Goal: Task Accomplishment & Management: Use online tool/utility

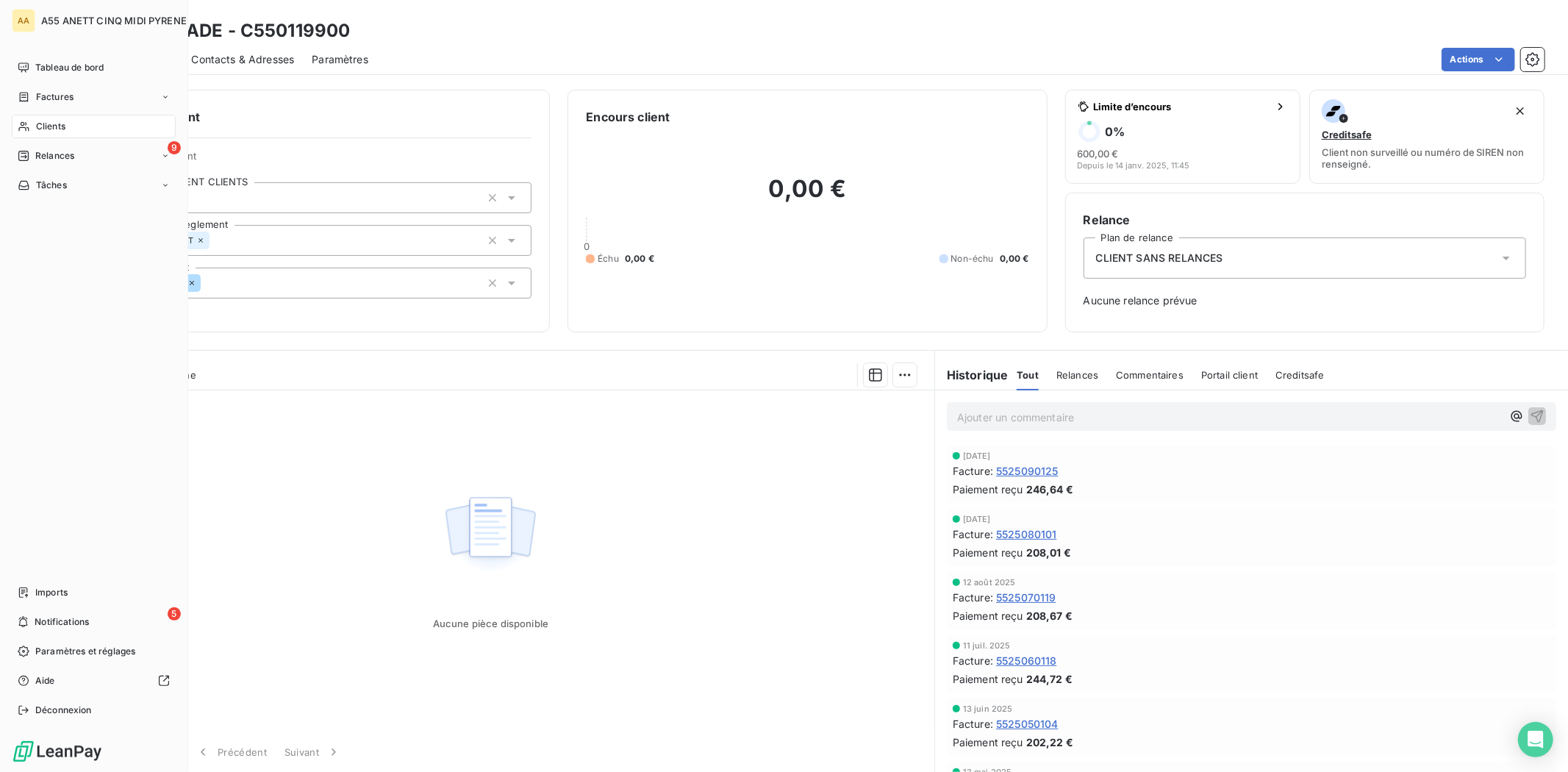
click at [32, 125] on div "Clients" at bounding box center [94, 127] width 164 height 24
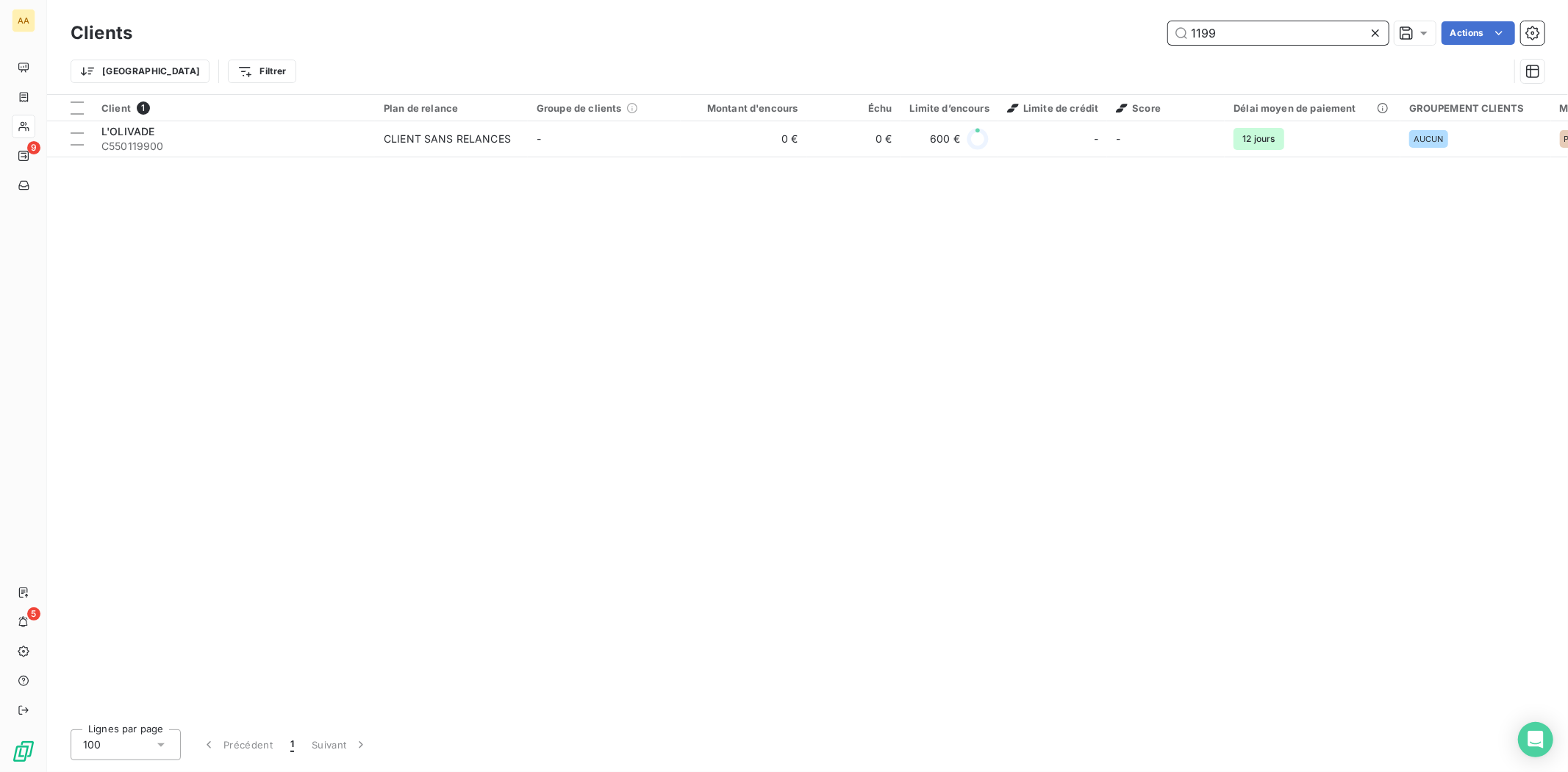
drag, startPoint x: 1228, startPoint y: 25, endPoint x: 1018, endPoint y: 0, distance: 211.5
click at [1099, 33] on div "1199 Actions" at bounding box center [848, 33] width 1395 height 24
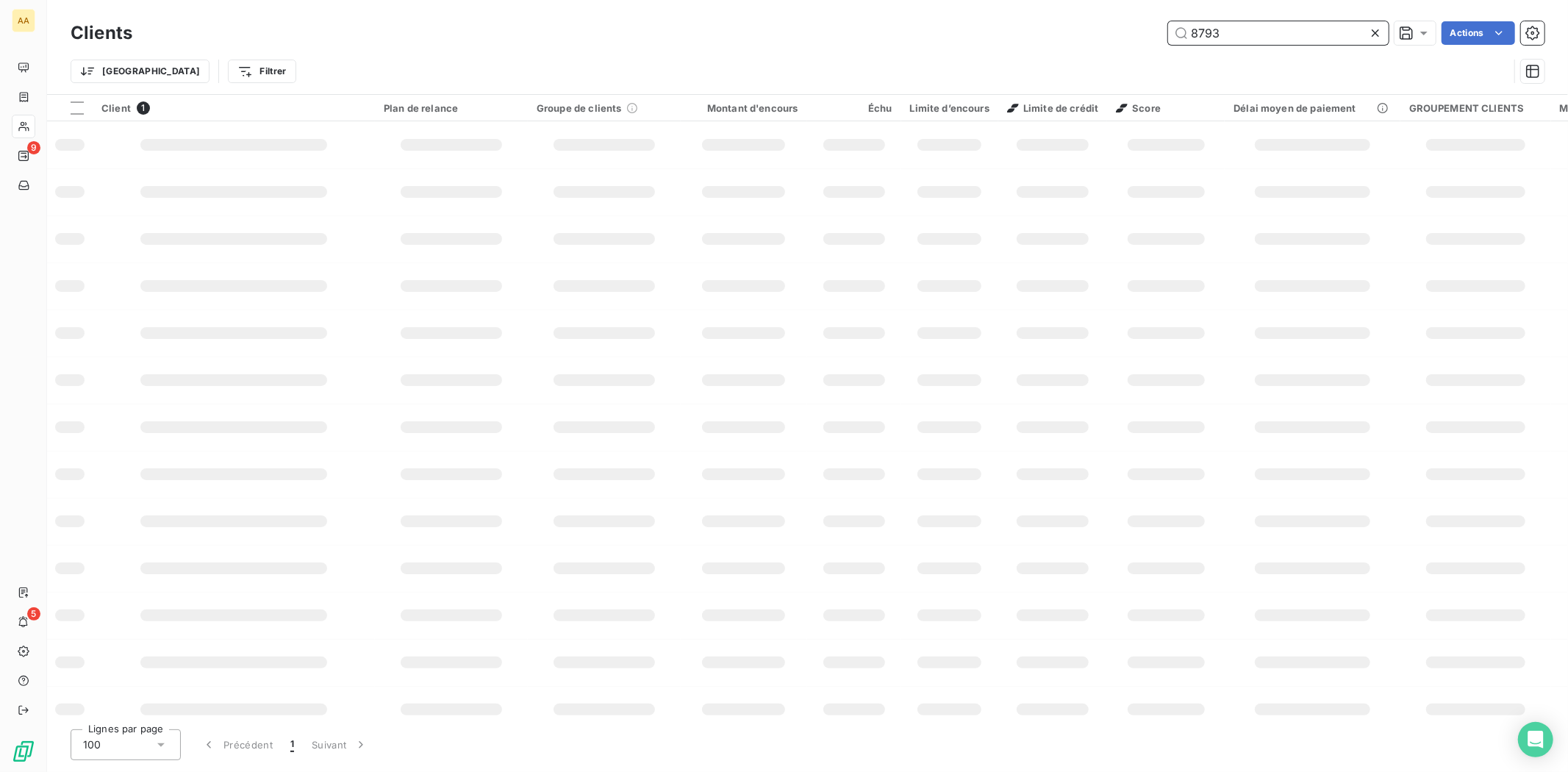
type input "8793"
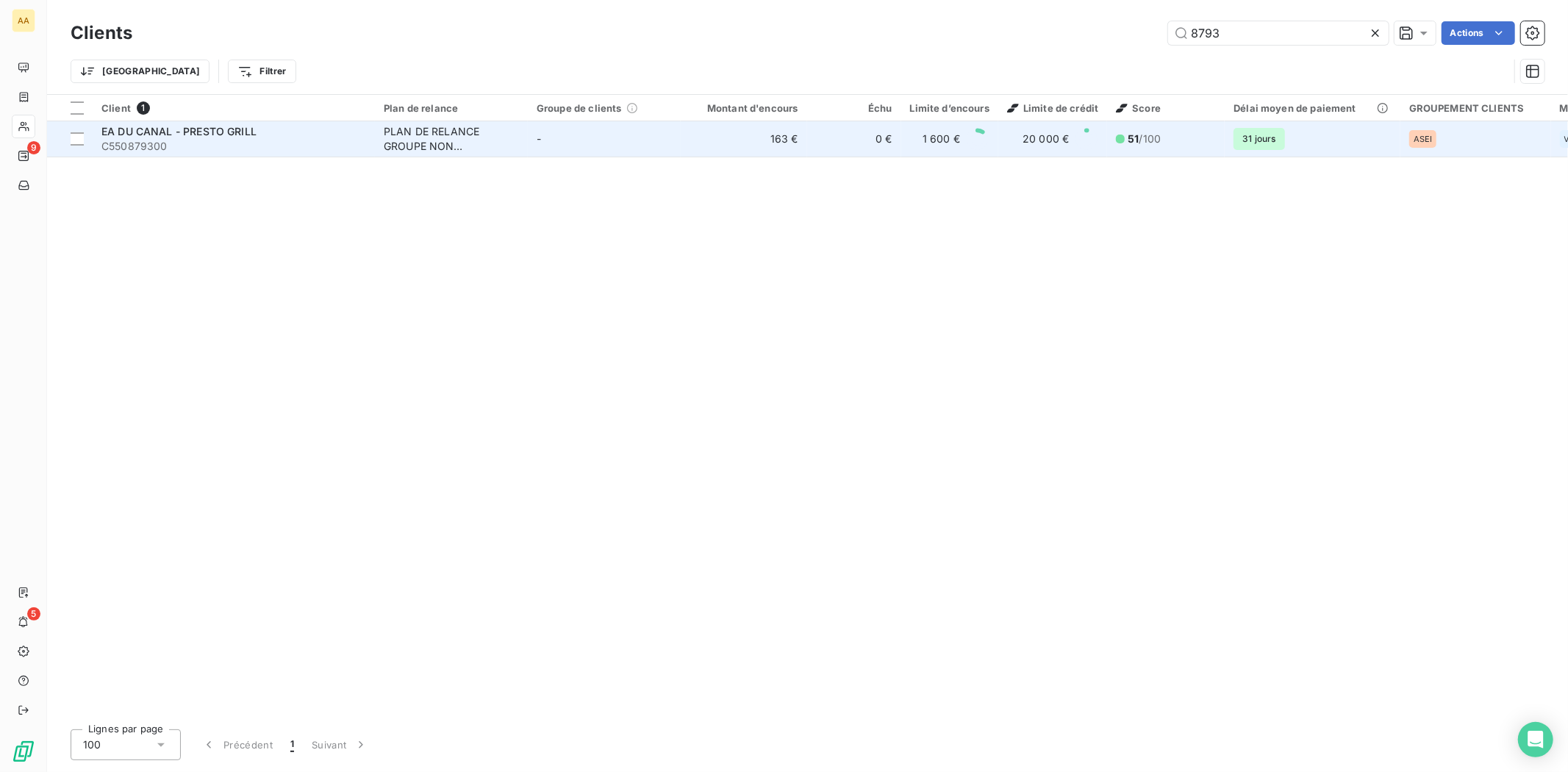
click at [236, 126] on span "EA DU CANAL - PRESTO GRILL" at bounding box center [179, 131] width 155 height 13
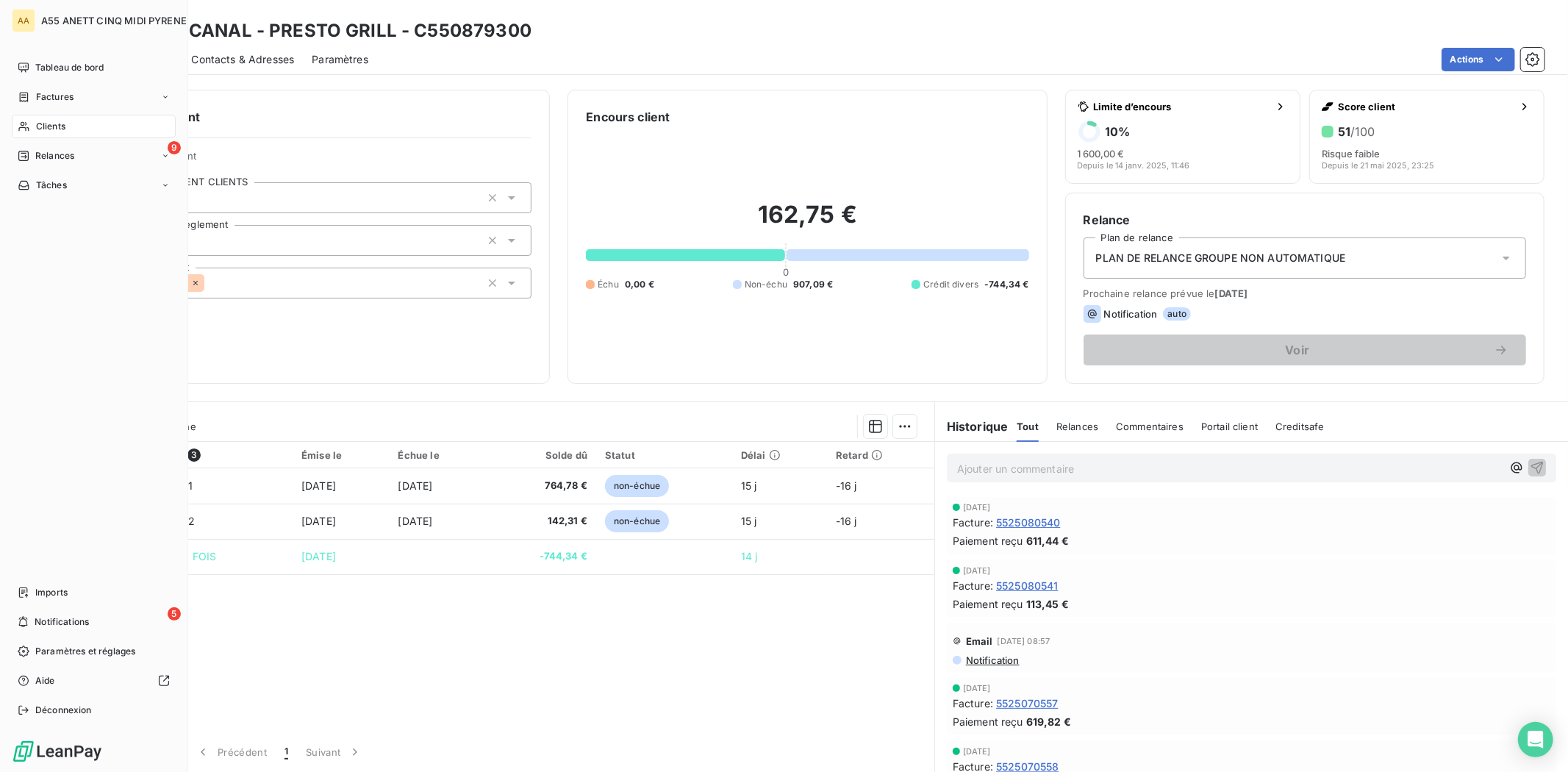
click at [43, 138] on nav "Tableau de bord Factures Clients 9 Relances Tâches" at bounding box center [94, 127] width 164 height 141
drag, startPoint x: 50, startPoint y: 127, endPoint x: 116, endPoint y: 127, distance: 66.0
click at [52, 126] on span "Clients" at bounding box center [51, 127] width 29 height 13
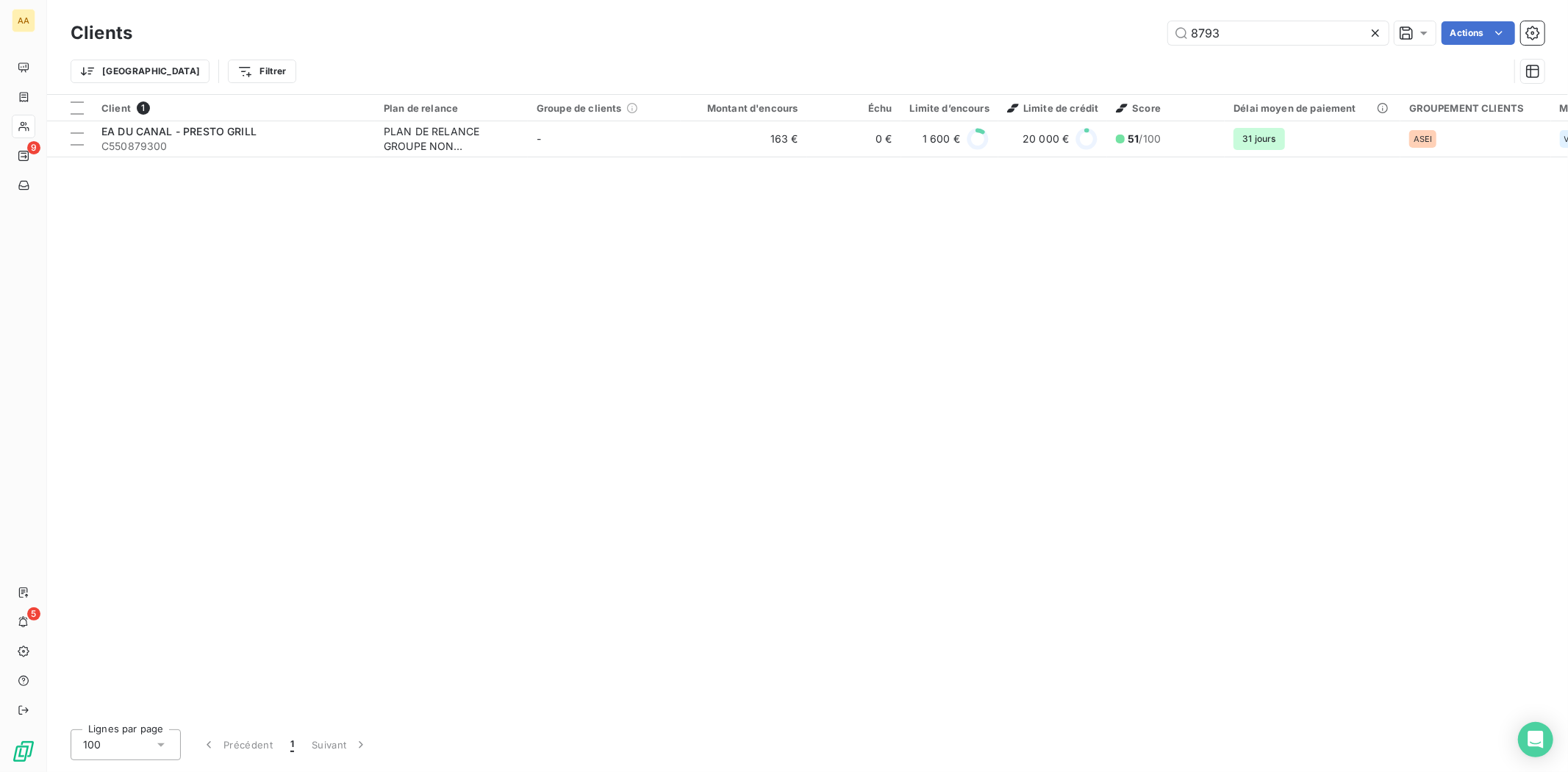
drag, startPoint x: 1237, startPoint y: 38, endPoint x: 870, endPoint y: 47, distance: 367.1
click at [892, 46] on div "Clients 8793 Actions" at bounding box center [807, 33] width 1474 height 31
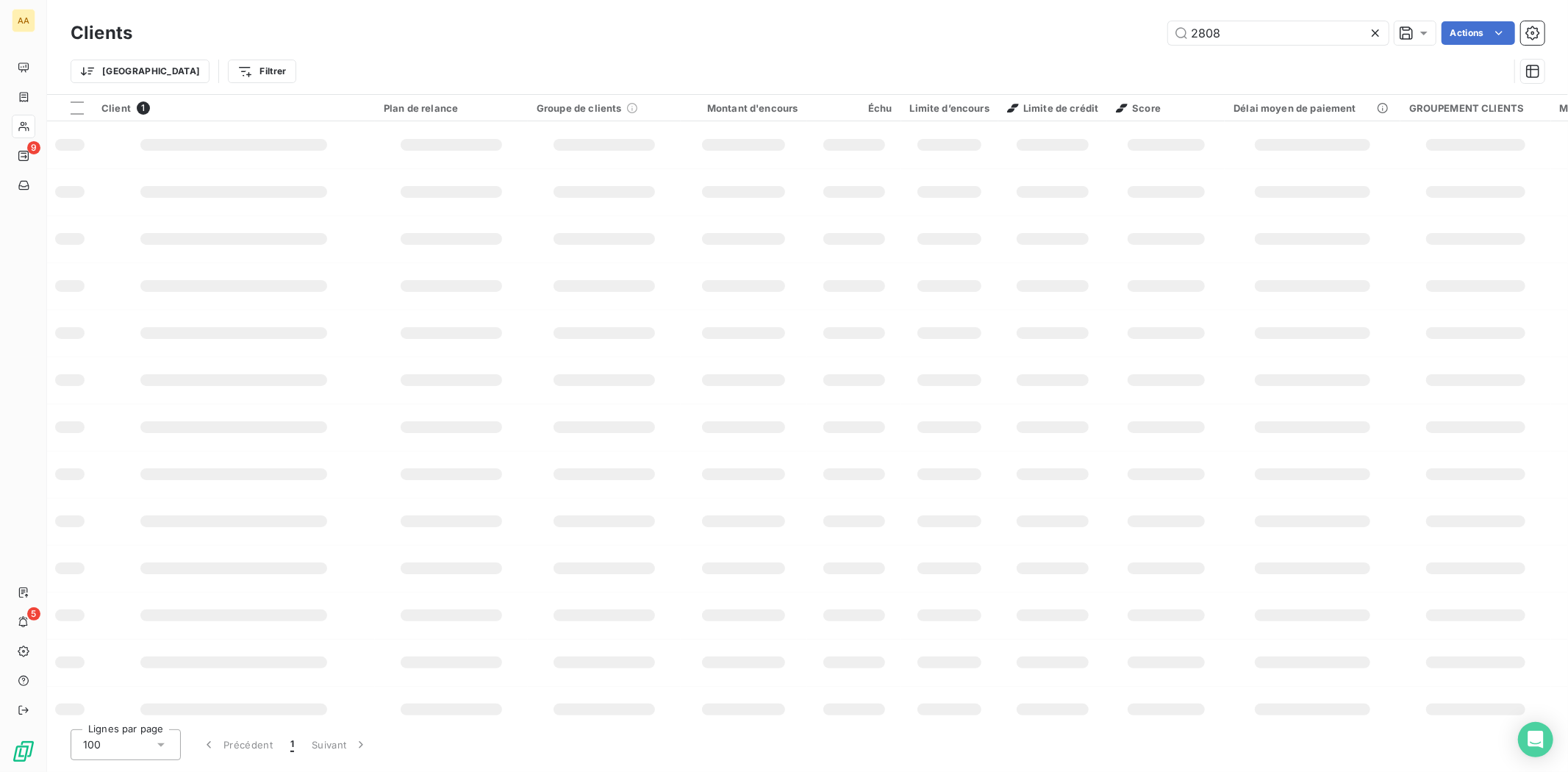
type input "2808"
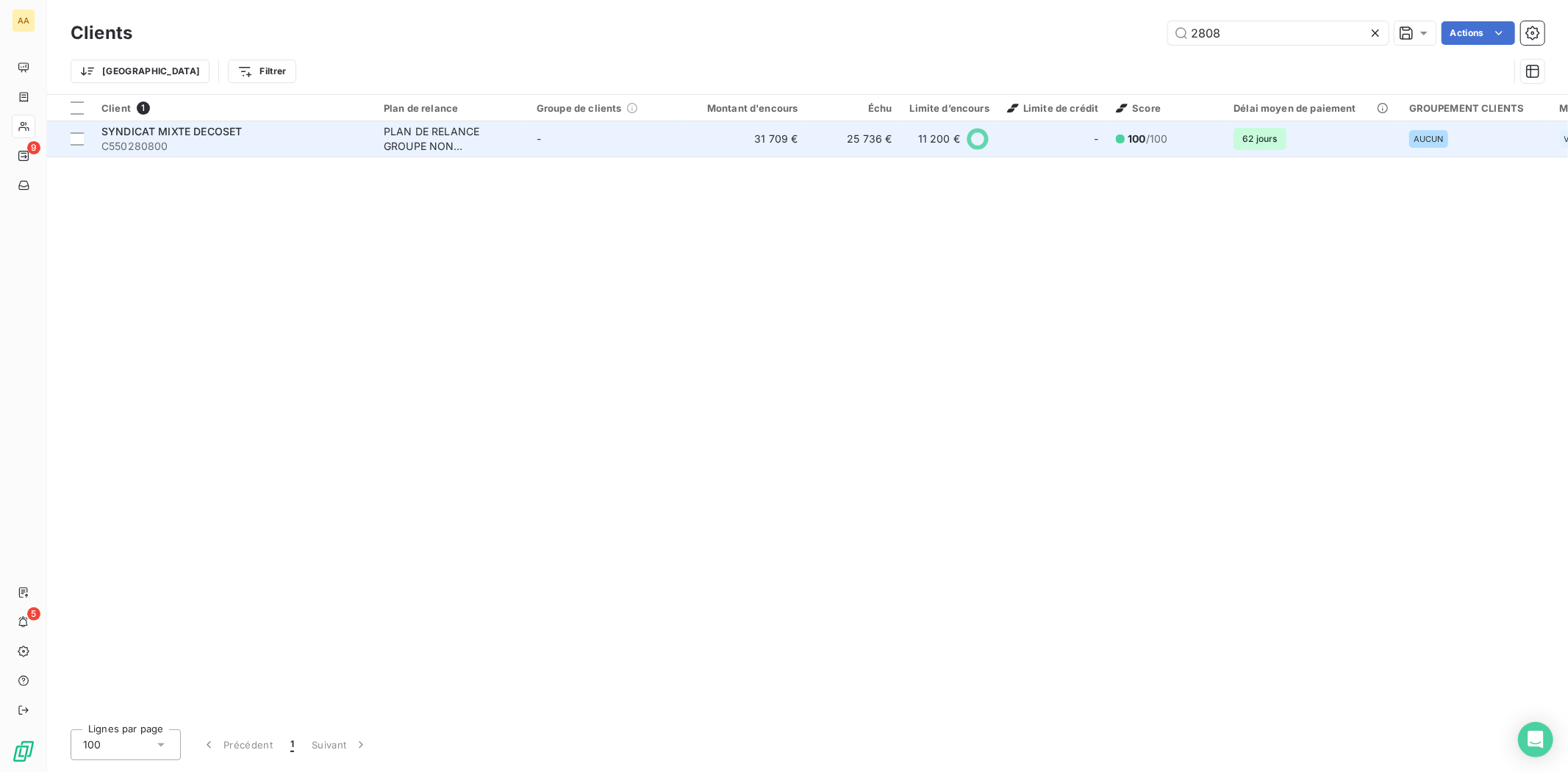
click at [190, 122] on td "SYNDICAT MIXTE DECOSET C550280800" at bounding box center [233, 139] width 282 height 35
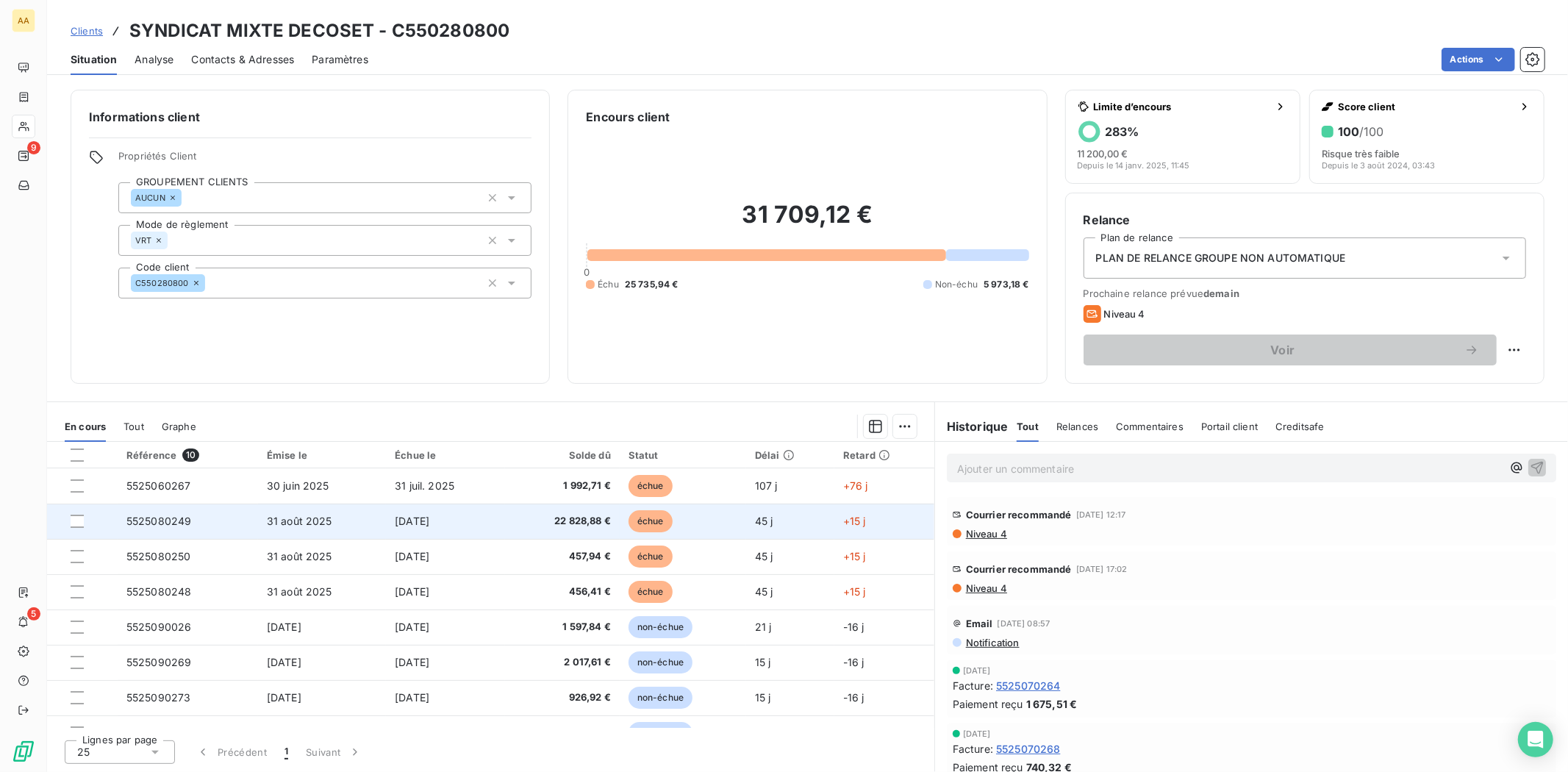
click at [429, 517] on span "[DATE]" at bounding box center [412, 521] width 35 height 13
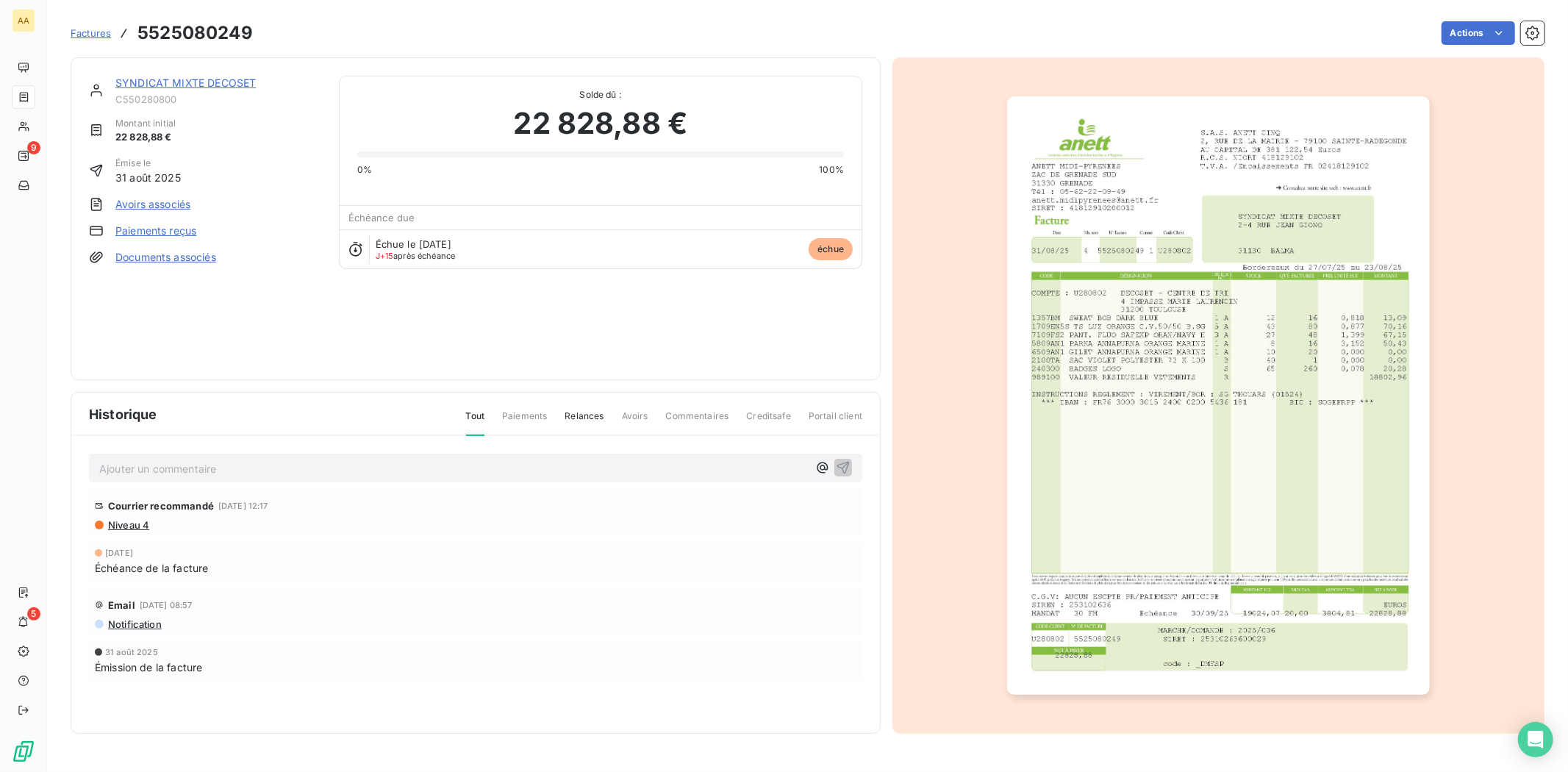
click at [1122, 273] on img "button" at bounding box center [1219, 396] width 423 height 599
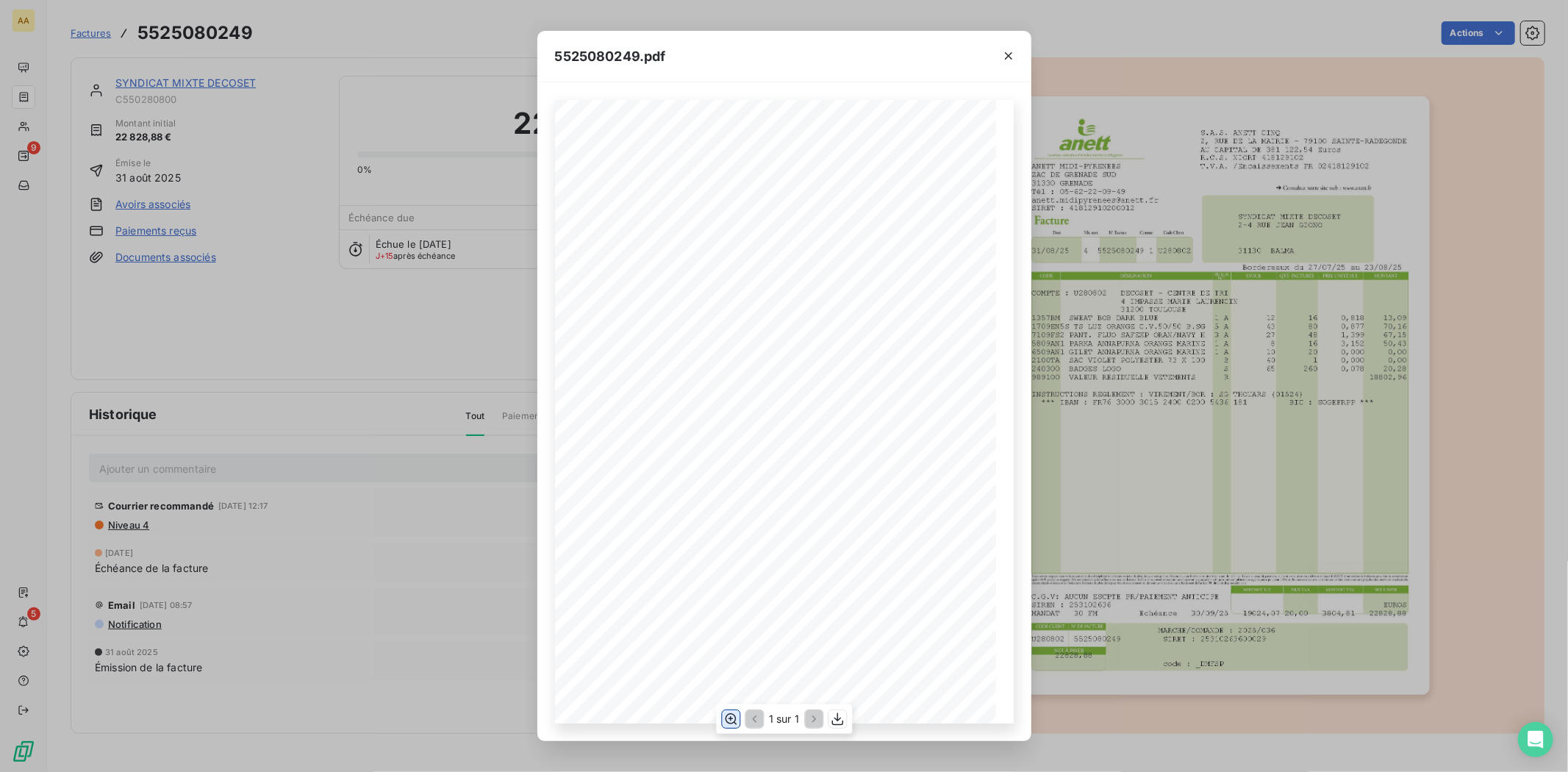
click at [731, 717] on icon "button" at bounding box center [731, 719] width 15 height 15
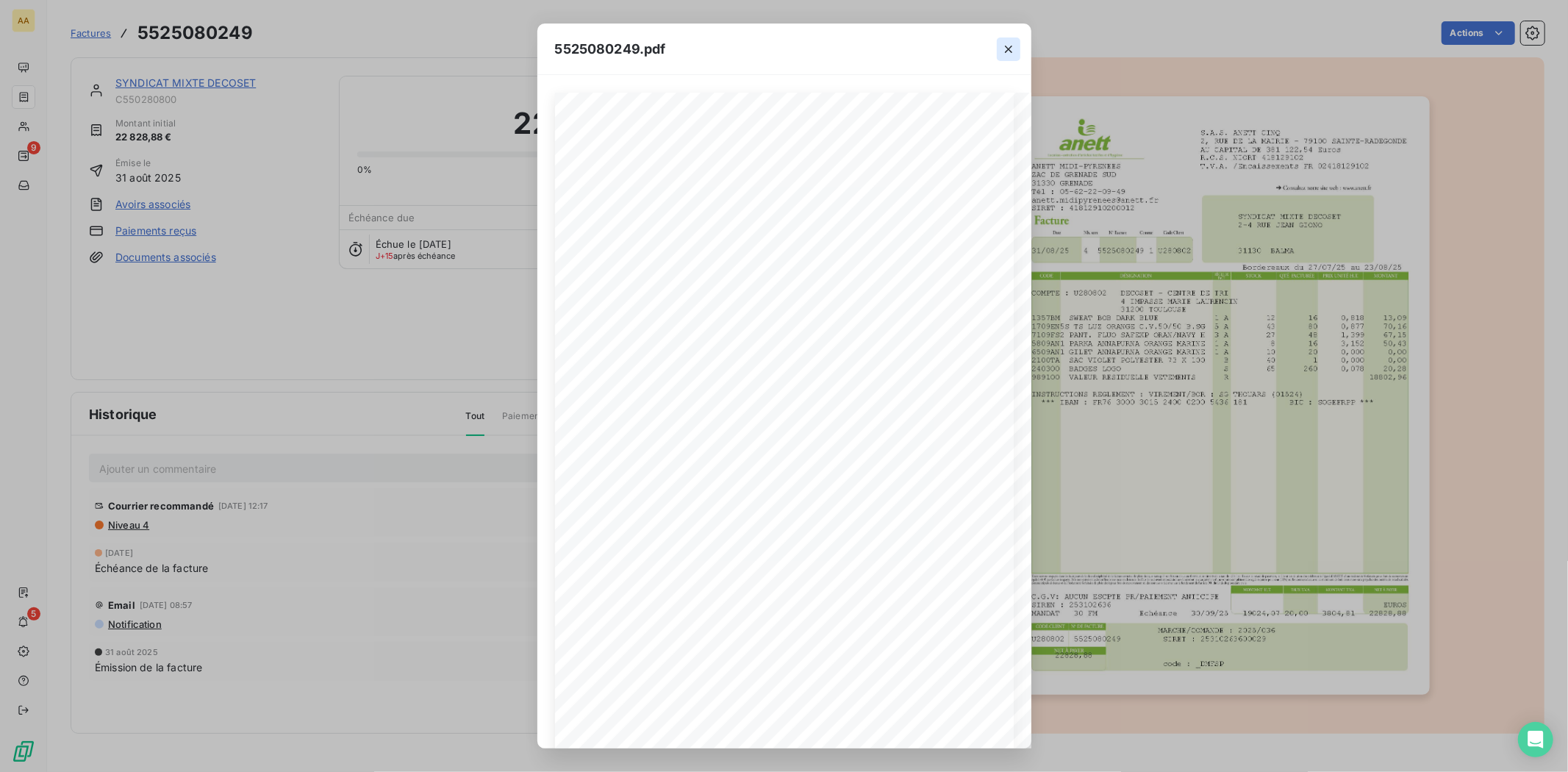
click at [1009, 42] on icon "button" at bounding box center [1009, 49] width 15 height 15
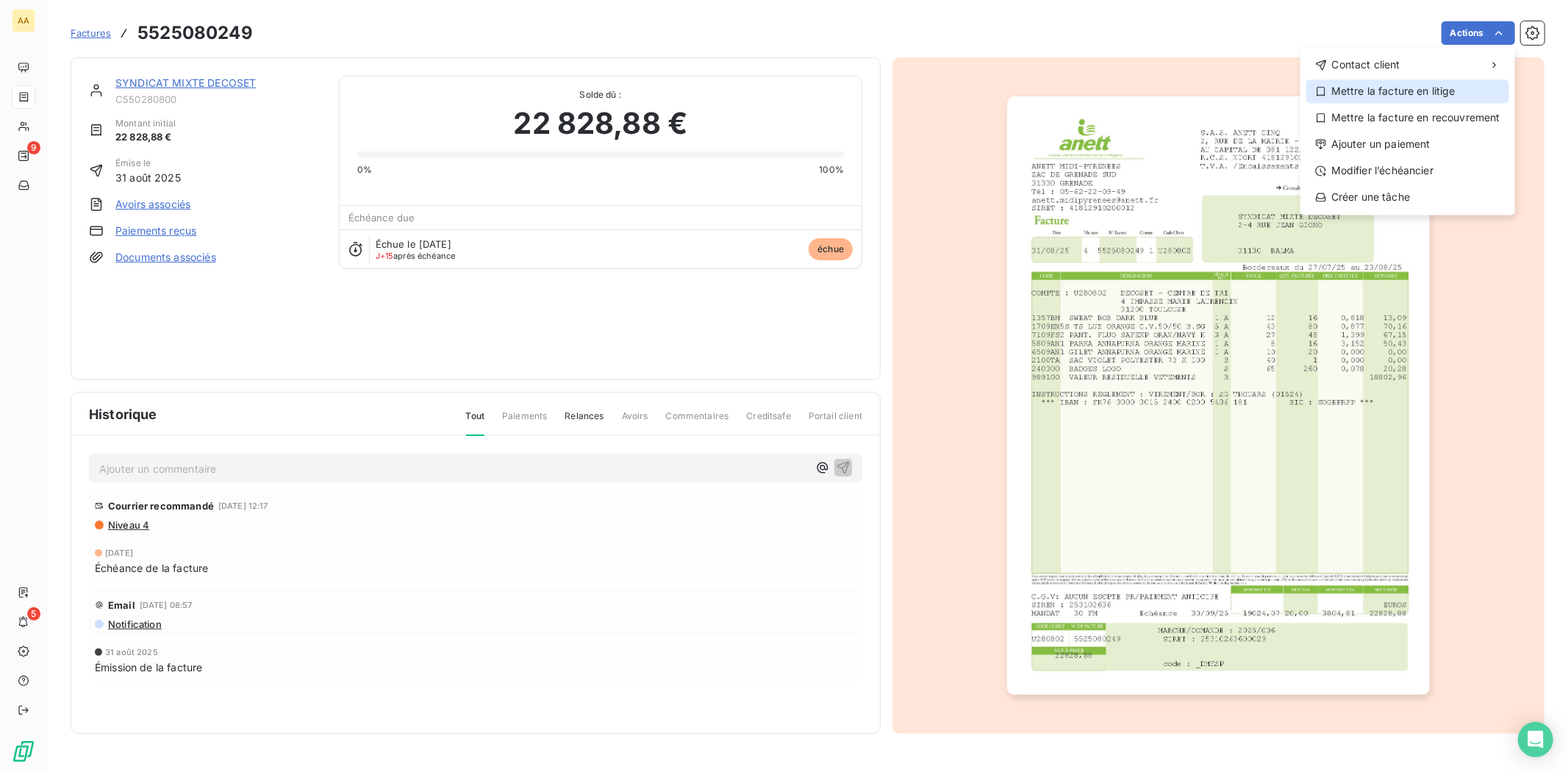
click at [1457, 91] on div "Mettre la facture en litige" at bounding box center [1408, 91] width 203 height 24
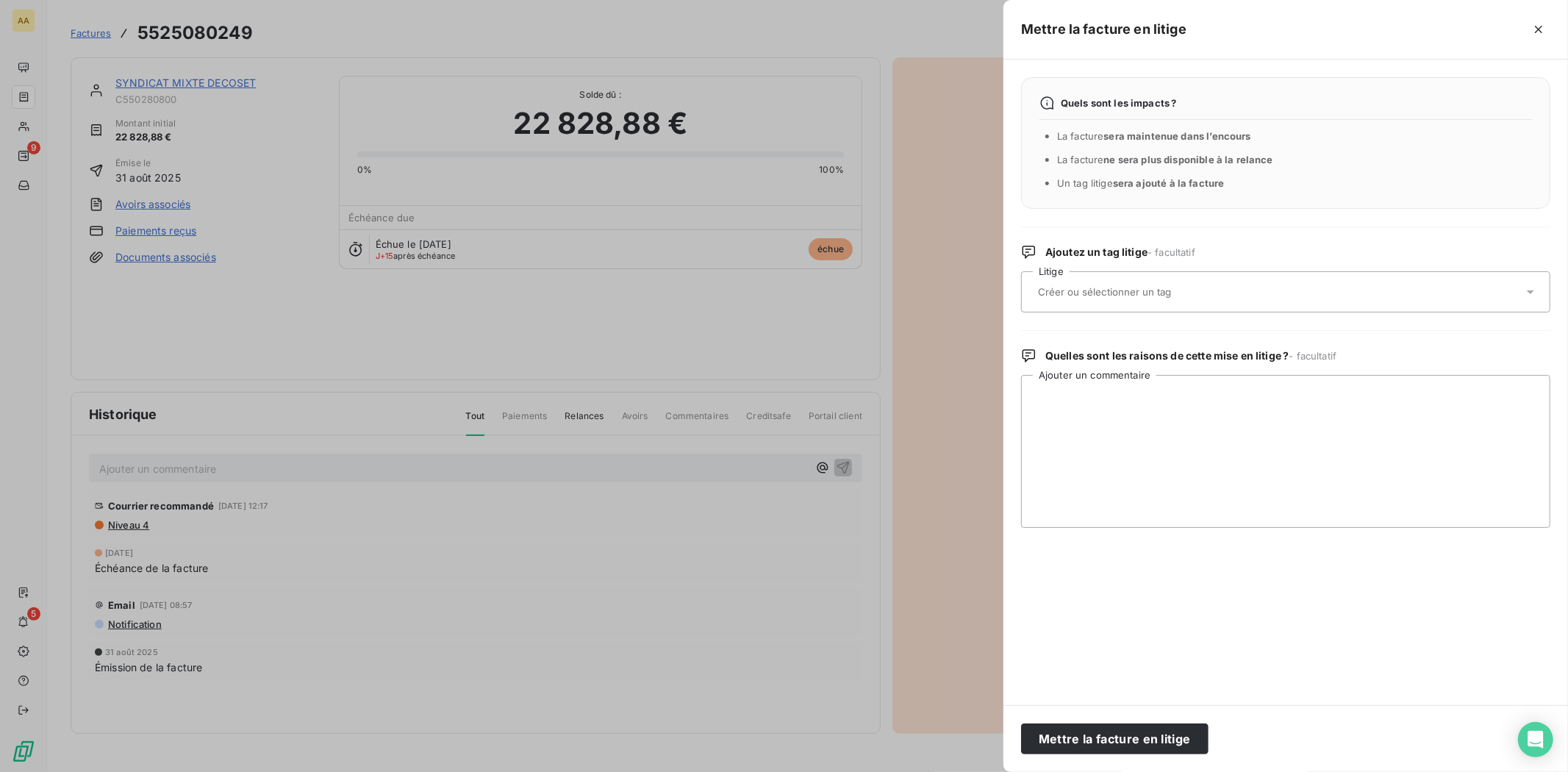
click at [1122, 302] on div at bounding box center [1279, 292] width 490 height 31
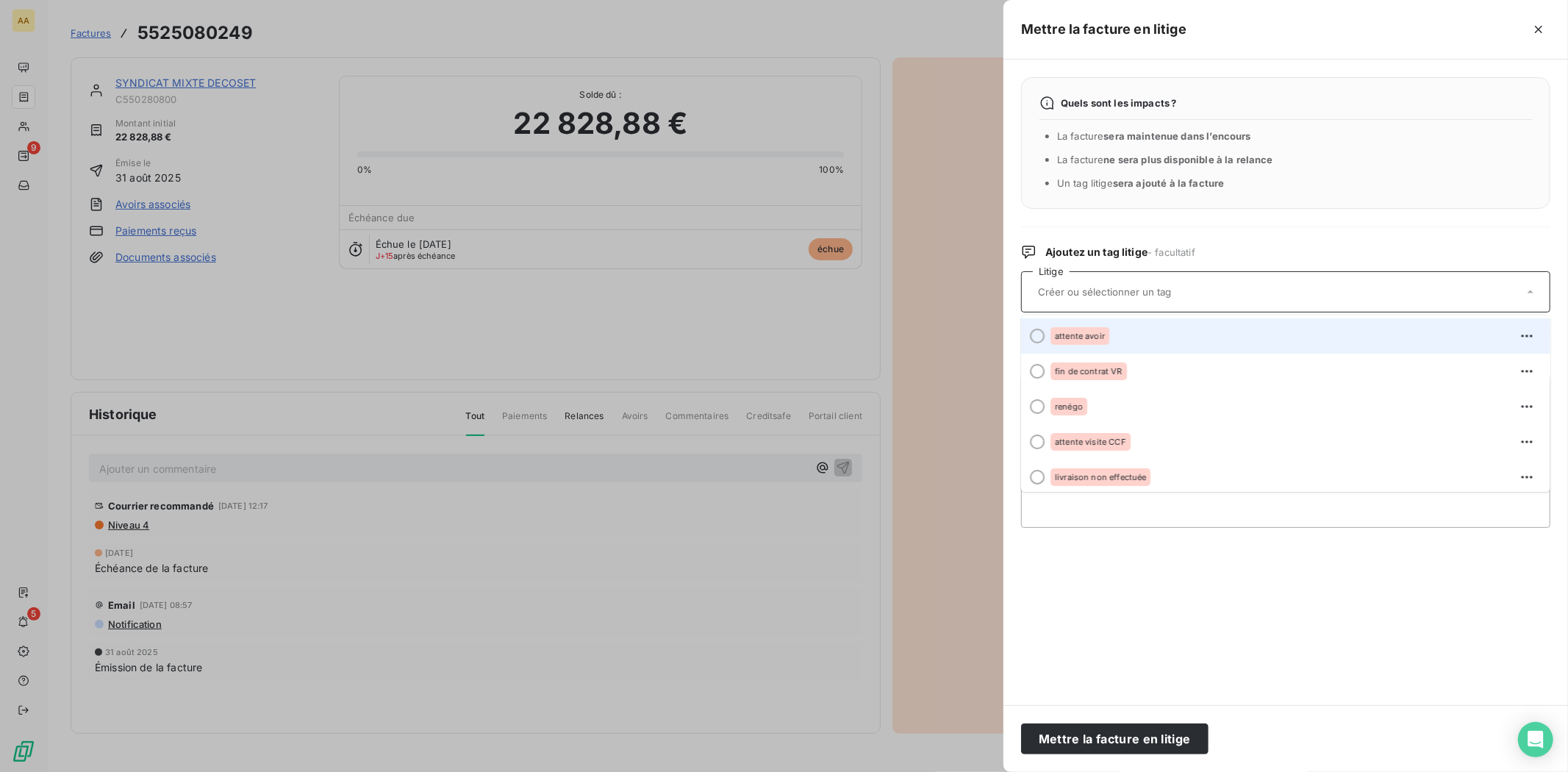
click at [1145, 331] on div "attente avoir" at bounding box center [1294, 336] width 488 height 24
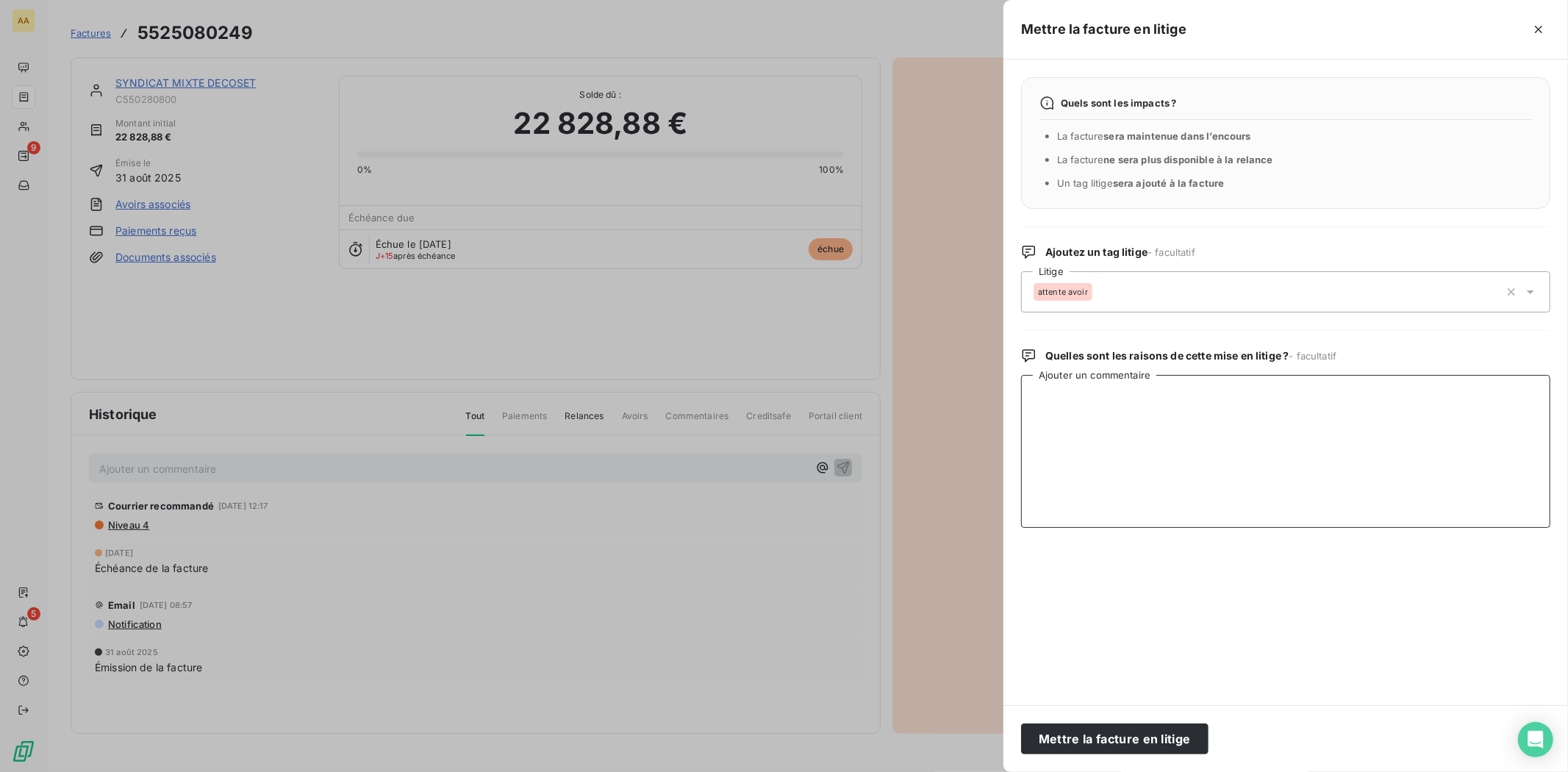
click at [1136, 424] on textarea "Ajouter un commentaire" at bounding box center [1286, 452] width 530 height 153
type textarea "PUAN erronnés"
click at [1150, 743] on button "Mettre la facture en litige" at bounding box center [1115, 739] width 188 height 31
